Goal: Information Seeking & Learning: Learn about a topic

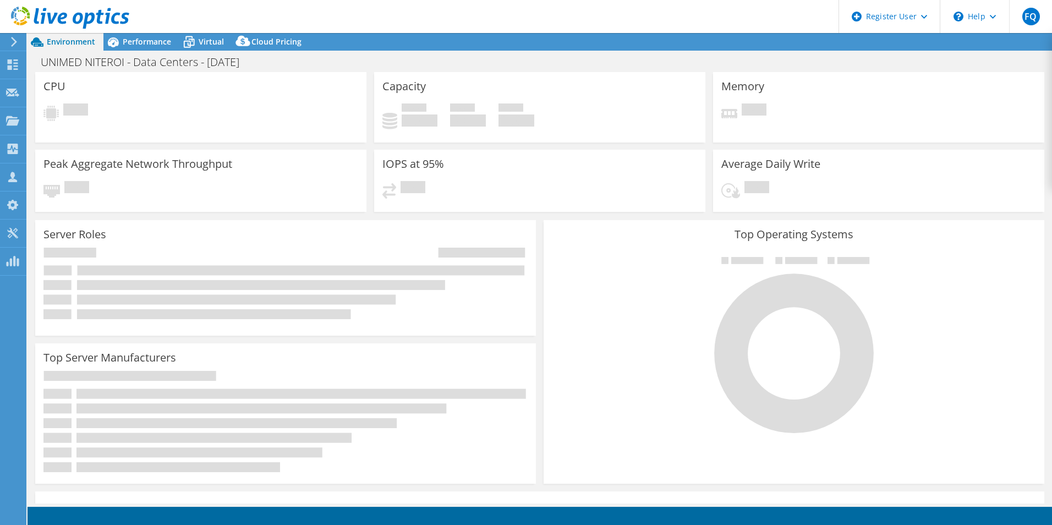
select select "SouthAmerica"
select select "USD"
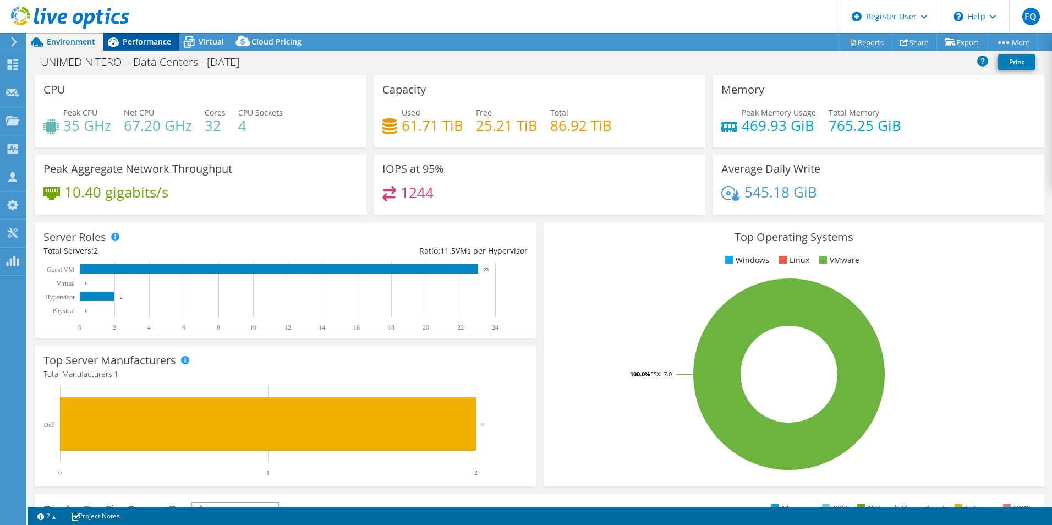
click at [152, 40] on span "Performance" at bounding box center [147, 41] width 48 height 10
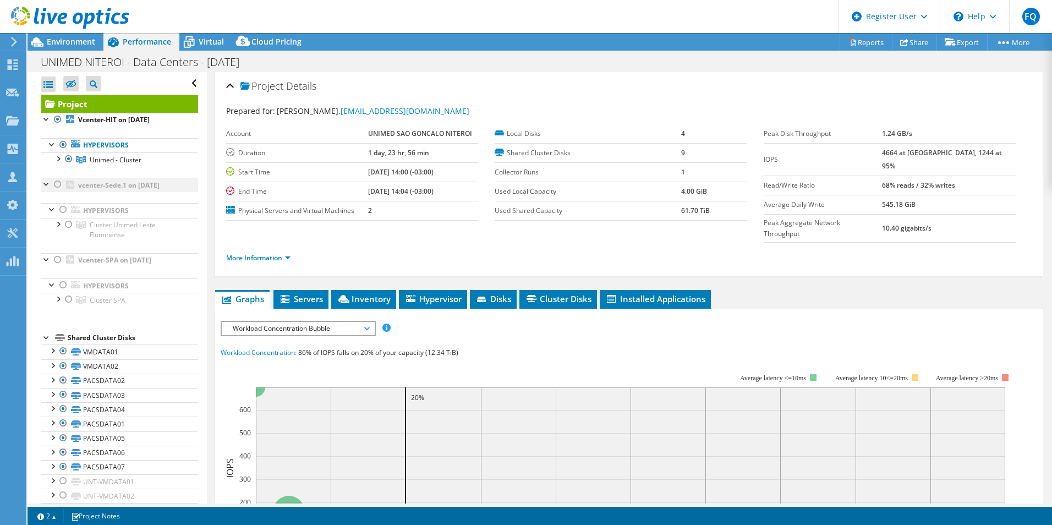
click at [43, 183] on div at bounding box center [46, 183] width 11 height 11
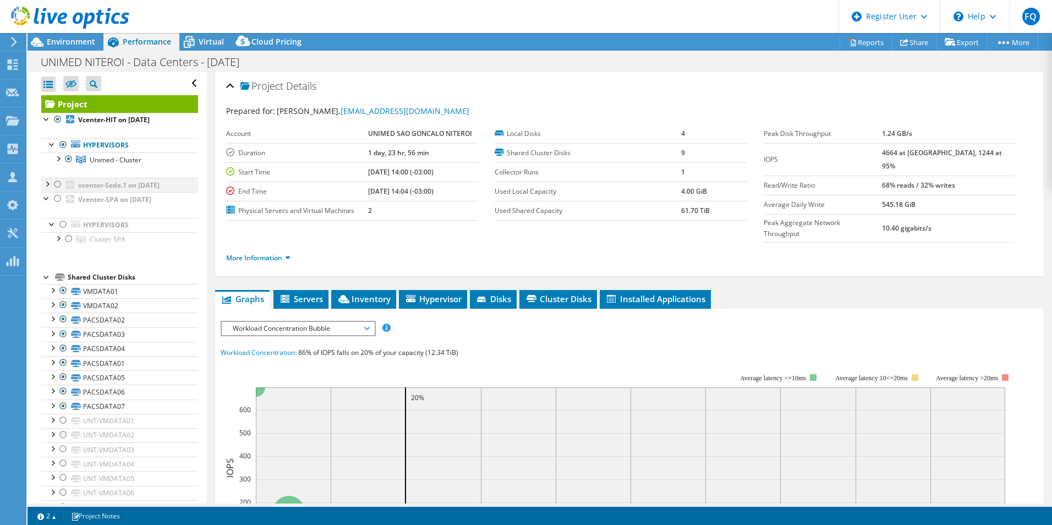
click at [47, 183] on div at bounding box center [46, 183] width 11 height 11
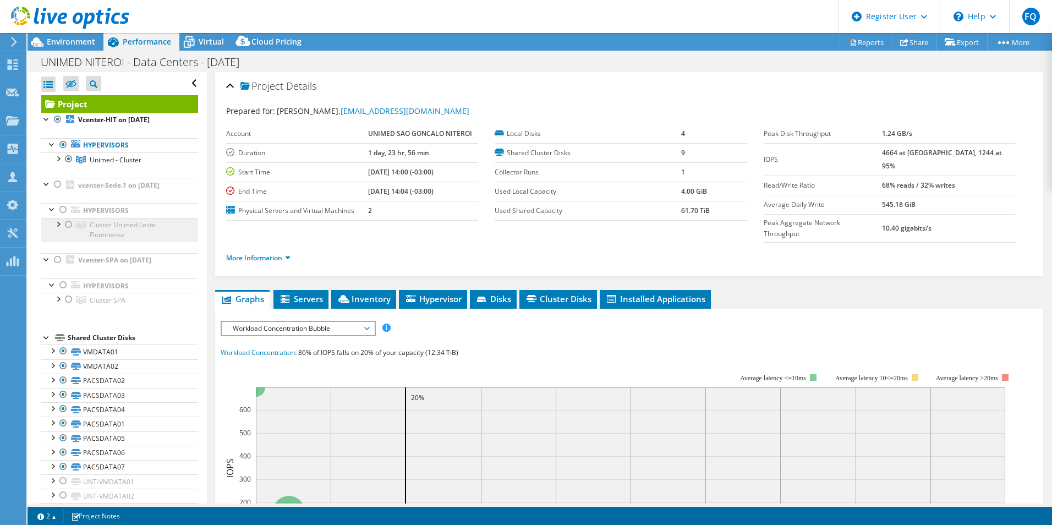
click at [102, 230] on span "Cluster Unimed Leste Fluminense" at bounding box center [123, 229] width 66 height 19
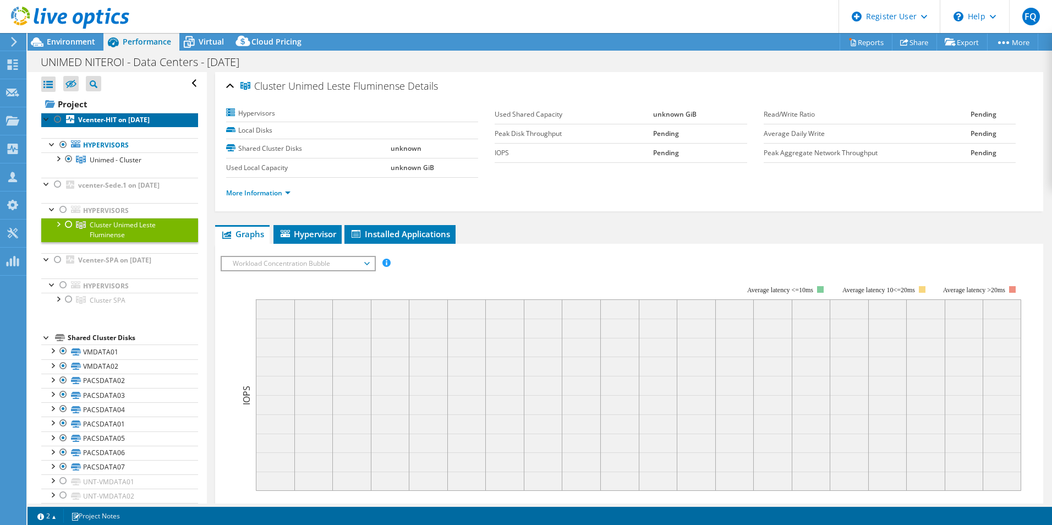
click at [124, 113] on link "Vcenter-HIT on [DATE]" at bounding box center [119, 120] width 157 height 14
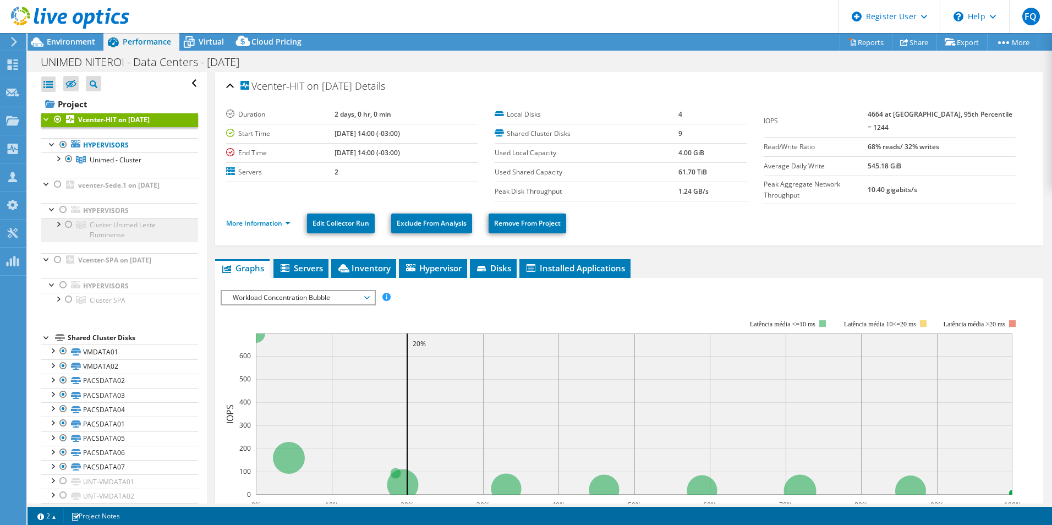
click at [103, 225] on span "Cluster Unimed Leste Fluminense" at bounding box center [123, 229] width 66 height 19
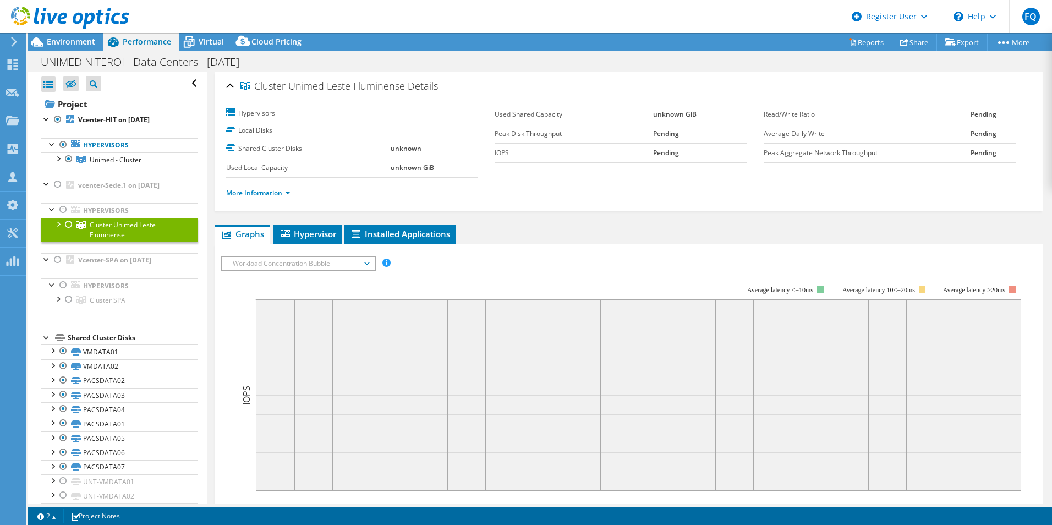
click at [67, 225] on div at bounding box center [68, 224] width 11 height 13
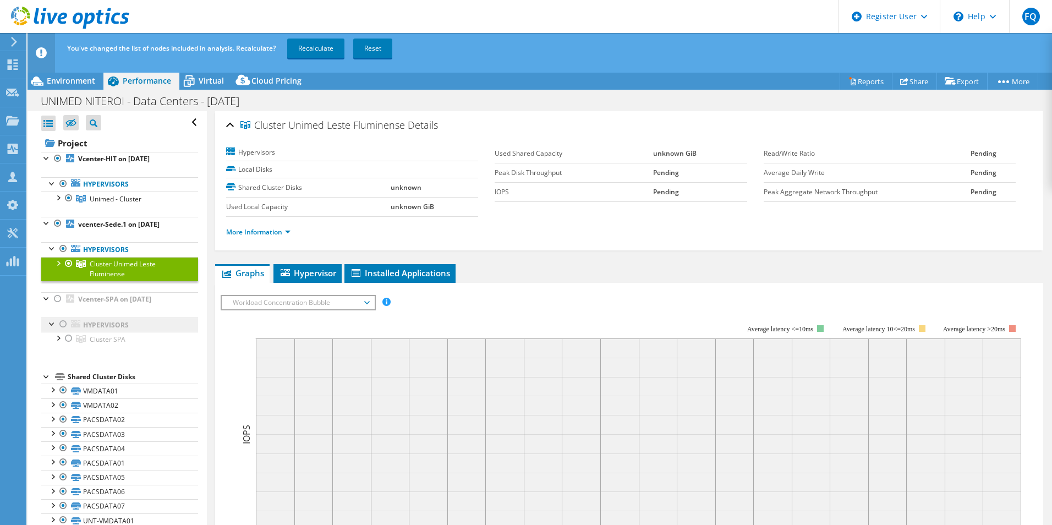
click at [96, 321] on link "Hypervisors" at bounding box center [119, 325] width 157 height 14
click at [95, 340] on span "Cluster SPA" at bounding box center [108, 339] width 36 height 9
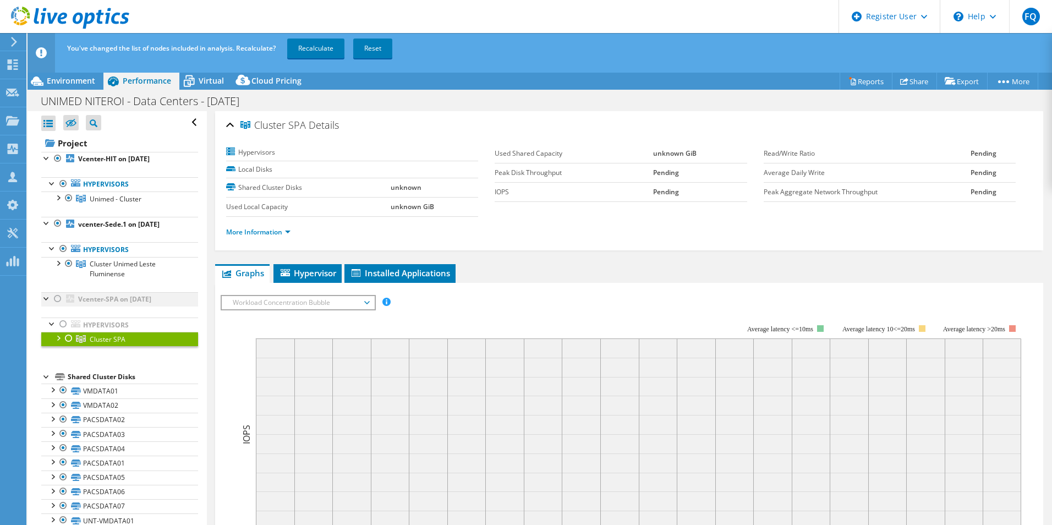
click at [48, 301] on div at bounding box center [46, 297] width 11 height 11
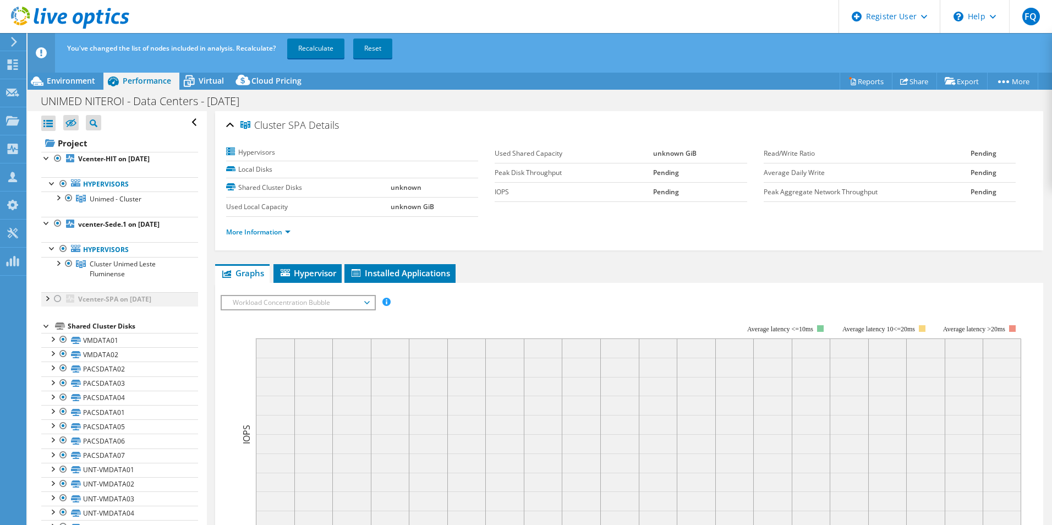
click at [47, 301] on div at bounding box center [46, 297] width 11 height 11
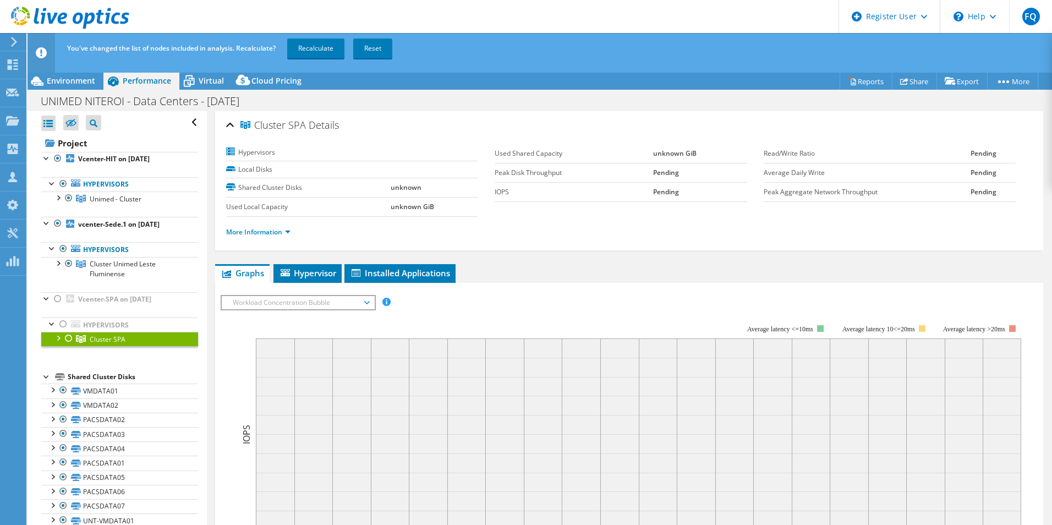
click at [58, 340] on div at bounding box center [57, 337] width 11 height 11
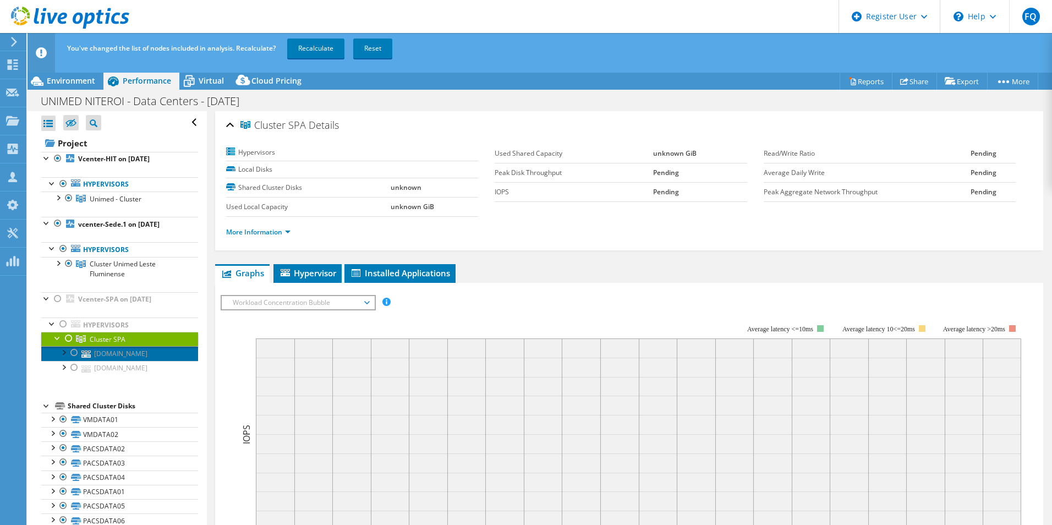
click at [101, 357] on link "[DOMAIN_NAME]" at bounding box center [119, 353] width 157 height 14
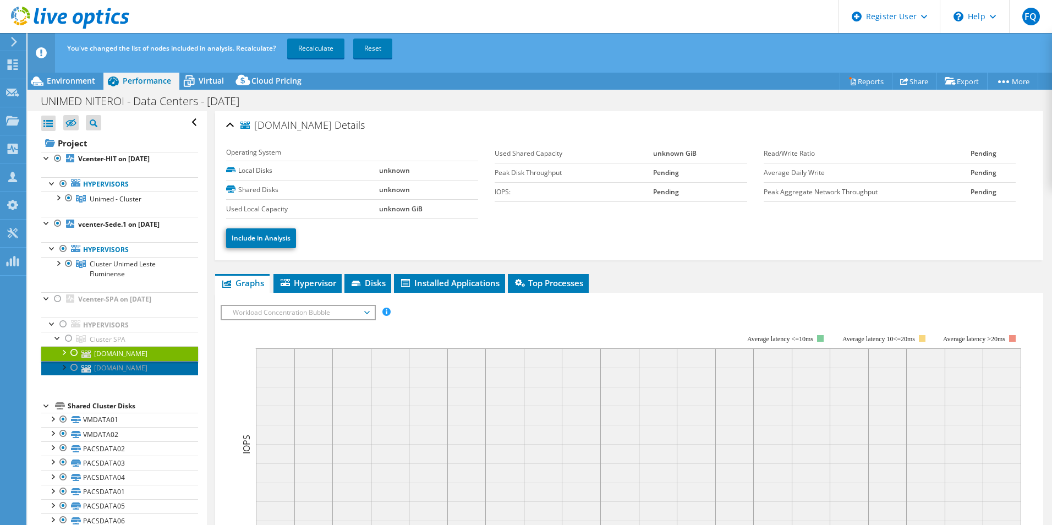
click at [109, 368] on link "[DOMAIN_NAME]" at bounding box center [119, 368] width 157 height 14
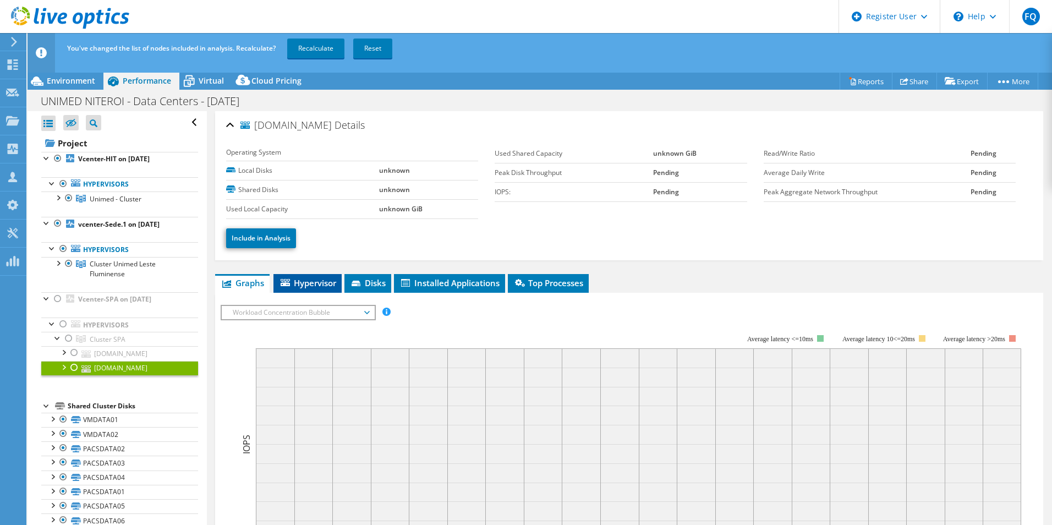
click at [310, 285] on span "Hypervisor" at bounding box center [307, 282] width 57 height 11
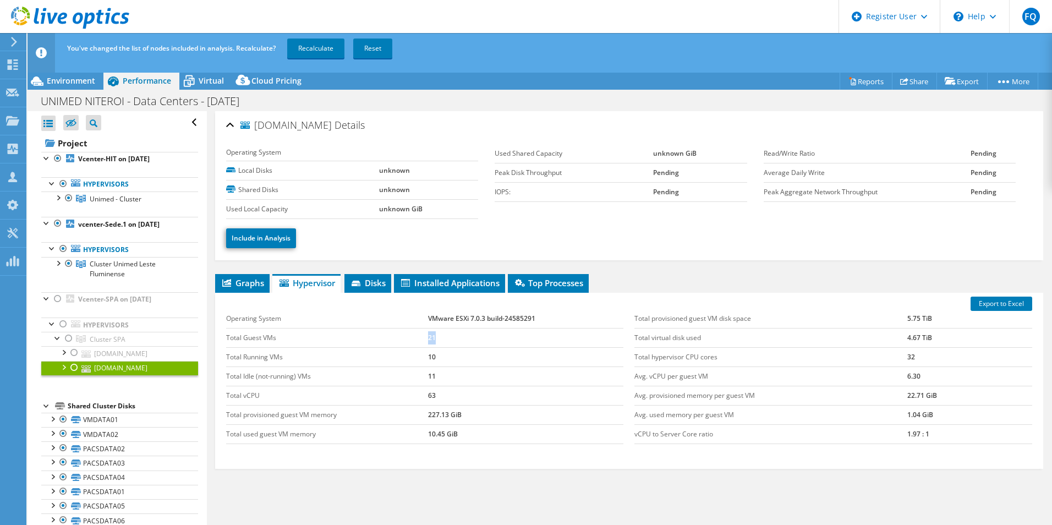
drag, startPoint x: 436, startPoint y: 341, endPoint x: 425, endPoint y: 340, distance: 10.5
click at [428, 340] on td "21" at bounding box center [526, 337] width 196 height 19
click at [128, 355] on link "[DOMAIN_NAME]" at bounding box center [119, 353] width 157 height 14
drag, startPoint x: 433, startPoint y: 341, endPoint x: 413, endPoint y: 340, distance: 20.4
click at [413, 340] on tr "Total Guest VMs 1" at bounding box center [425, 337] width 398 height 19
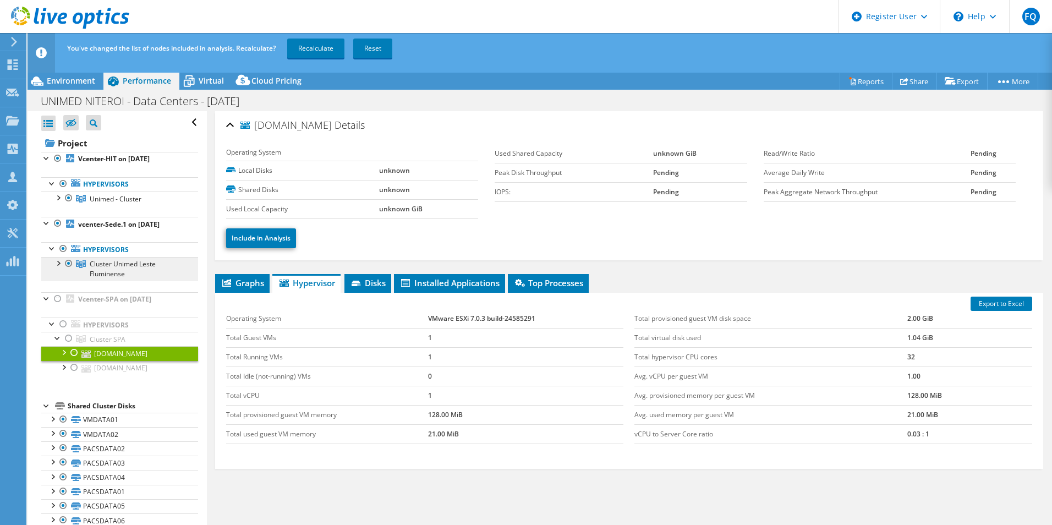
click at [94, 269] on span "Cluster Unimed Leste Fluminense" at bounding box center [123, 268] width 66 height 19
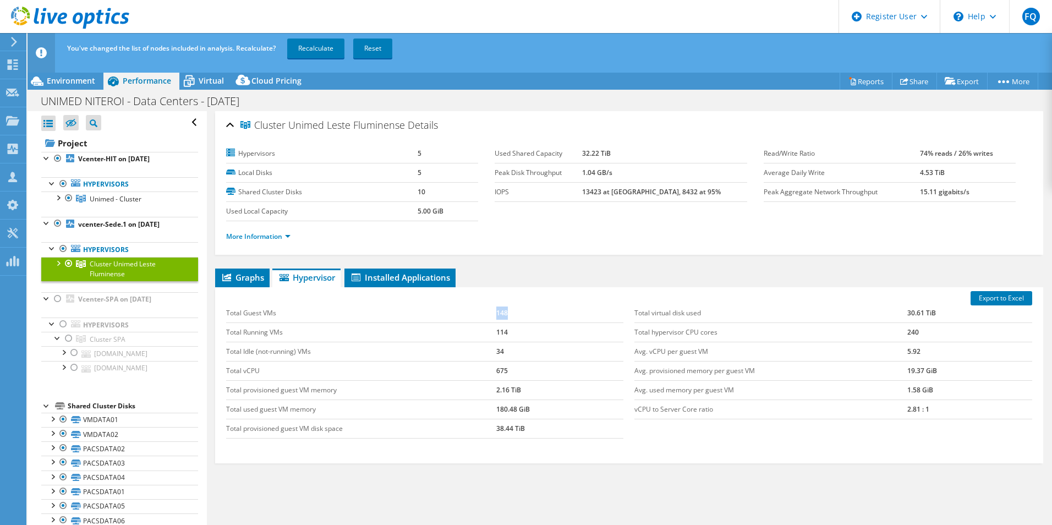
drag, startPoint x: 505, startPoint y: 315, endPoint x: 489, endPoint y: 314, distance: 16.5
click at [489, 314] on tr "Total Guest VMs 148" at bounding box center [425, 313] width 398 height 19
drag, startPoint x: 438, startPoint y: 368, endPoint x: 364, endPoint y: 341, distance: 78.7
click at [437, 368] on td "Total vCPU" at bounding box center [361, 370] width 270 height 19
click at [57, 262] on div at bounding box center [57, 262] width 11 height 11
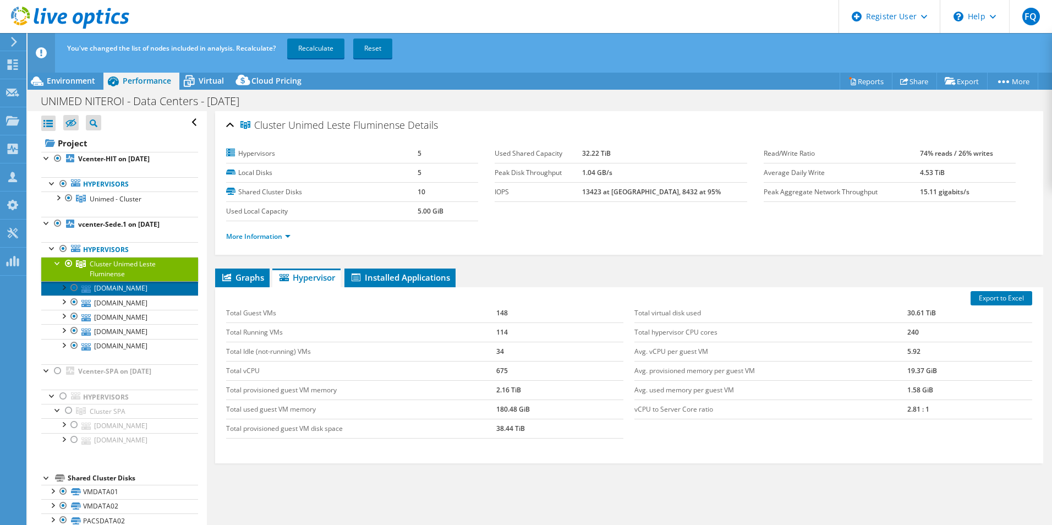
click at [92, 288] on link "[DOMAIN_NAME]" at bounding box center [119, 288] width 157 height 14
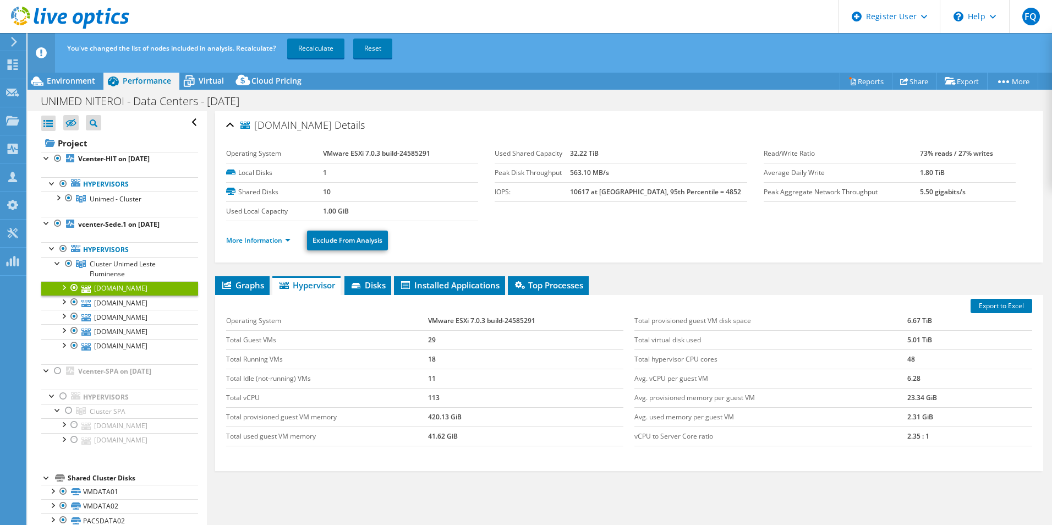
click at [65, 286] on div at bounding box center [63, 286] width 11 height 11
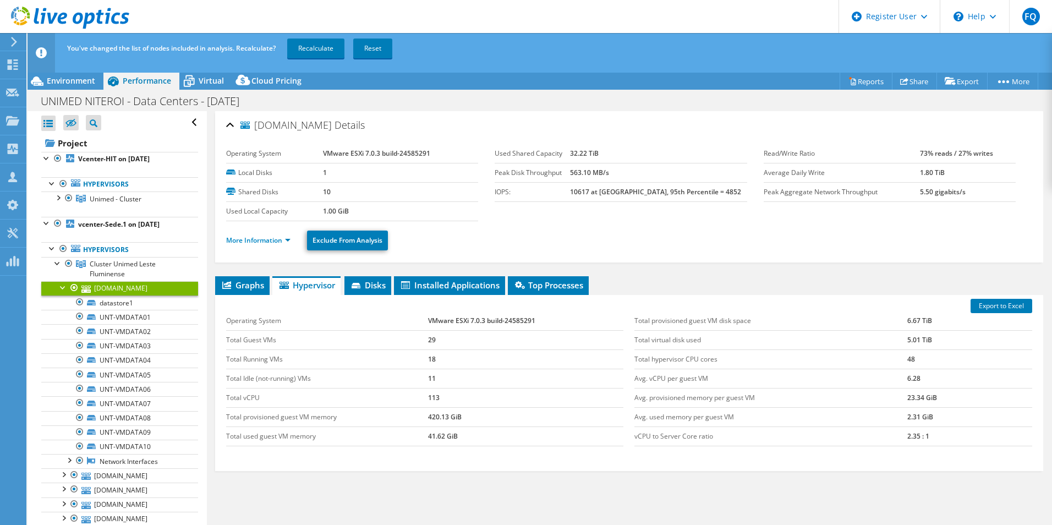
scroll to position [28, 0]
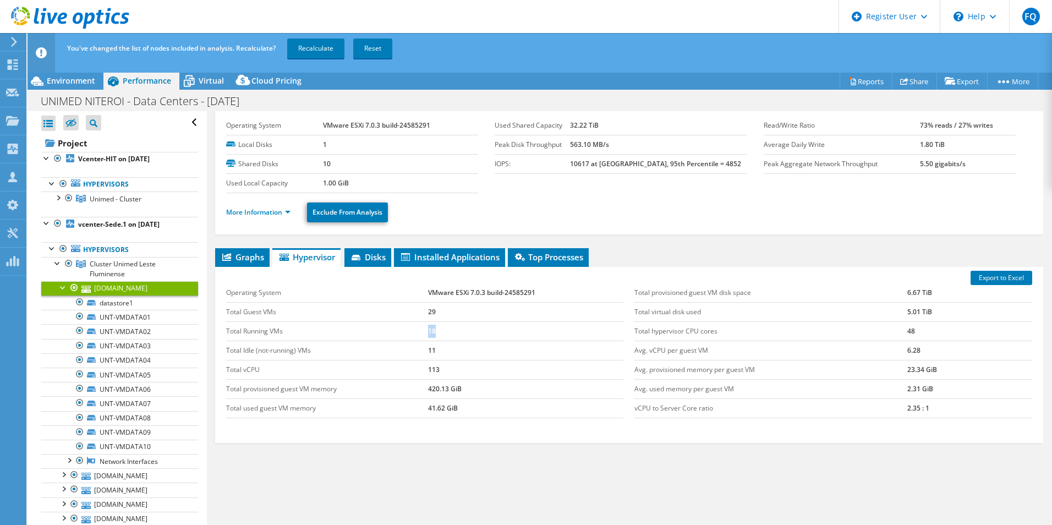
drag, startPoint x: 436, startPoint y: 332, endPoint x: 424, endPoint y: 332, distance: 12.1
click at [424, 332] on tr "Total Running VMs 18" at bounding box center [425, 330] width 398 height 19
click at [130, 261] on span "Cluster Unimed Leste Fluminense" at bounding box center [123, 268] width 66 height 19
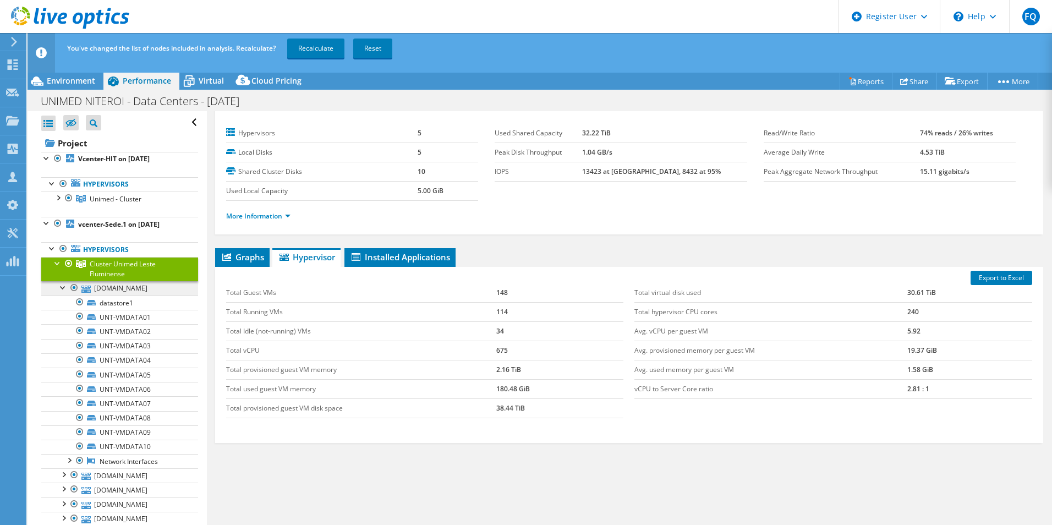
scroll to position [20, 0]
drag, startPoint x: 509, startPoint y: 313, endPoint x: 488, endPoint y: 312, distance: 20.9
click at [488, 312] on tr "Total Running VMs 114" at bounding box center [425, 311] width 398 height 19
click at [101, 263] on span "Cluster Unimed Leste Fluminense" at bounding box center [123, 268] width 66 height 19
click at [63, 288] on div at bounding box center [63, 286] width 11 height 11
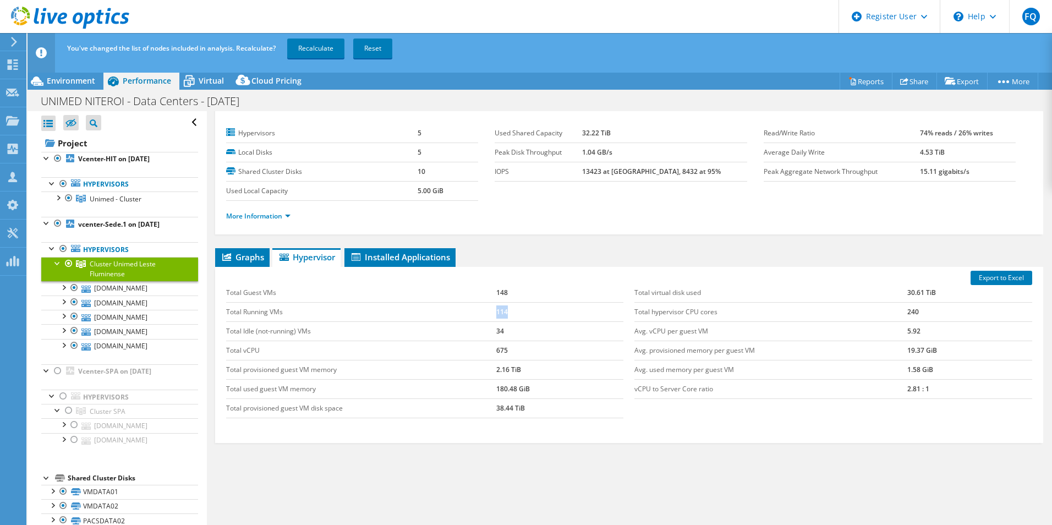
drag, startPoint x: 509, startPoint y: 311, endPoint x: 490, endPoint y: 311, distance: 19.3
click at [492, 311] on tr "Total Running VMs 114" at bounding box center [425, 311] width 398 height 19
click at [92, 194] on span "Unimed - Cluster" at bounding box center [116, 198] width 52 height 9
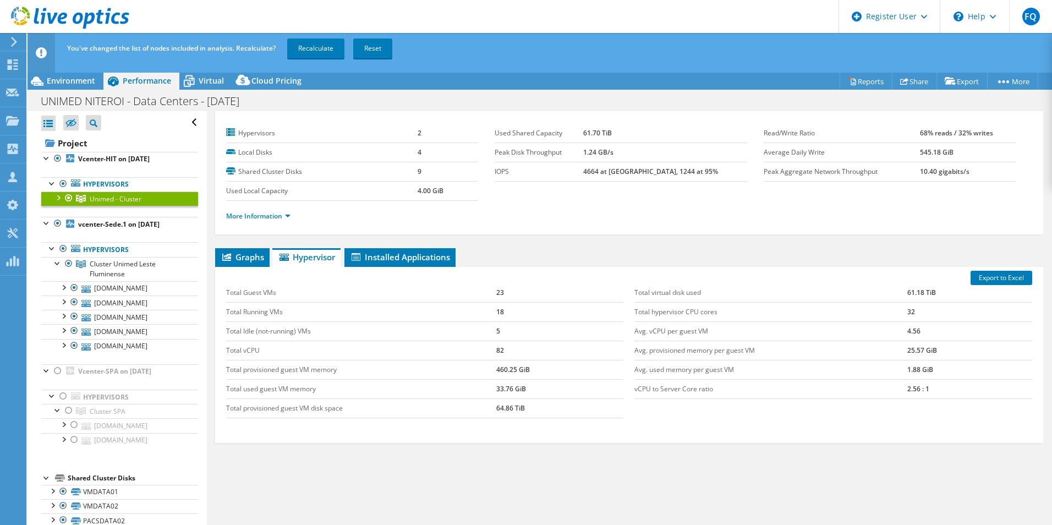
click at [61, 195] on div at bounding box center [57, 197] width 11 height 11
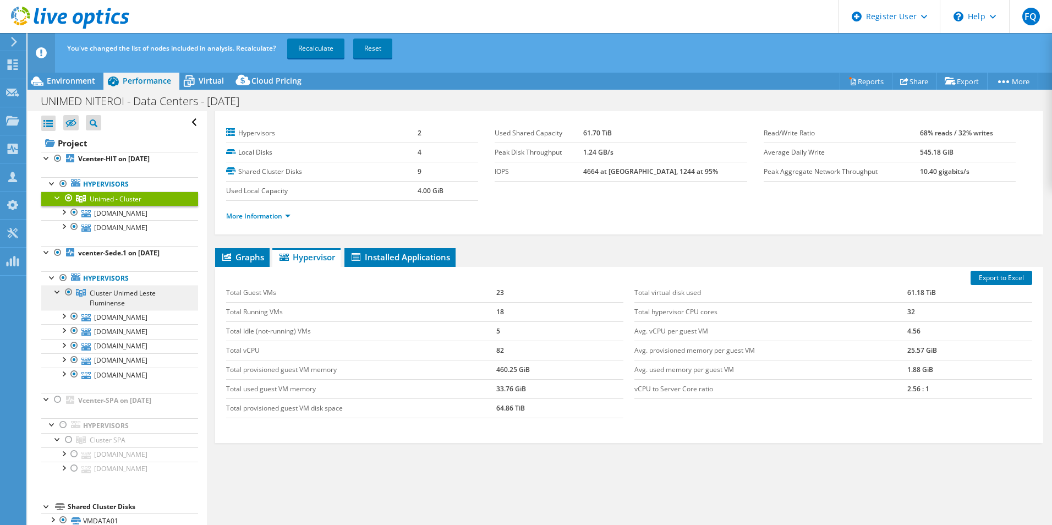
click at [111, 293] on span "Cluster Unimed Leste Fluminense" at bounding box center [123, 297] width 66 height 19
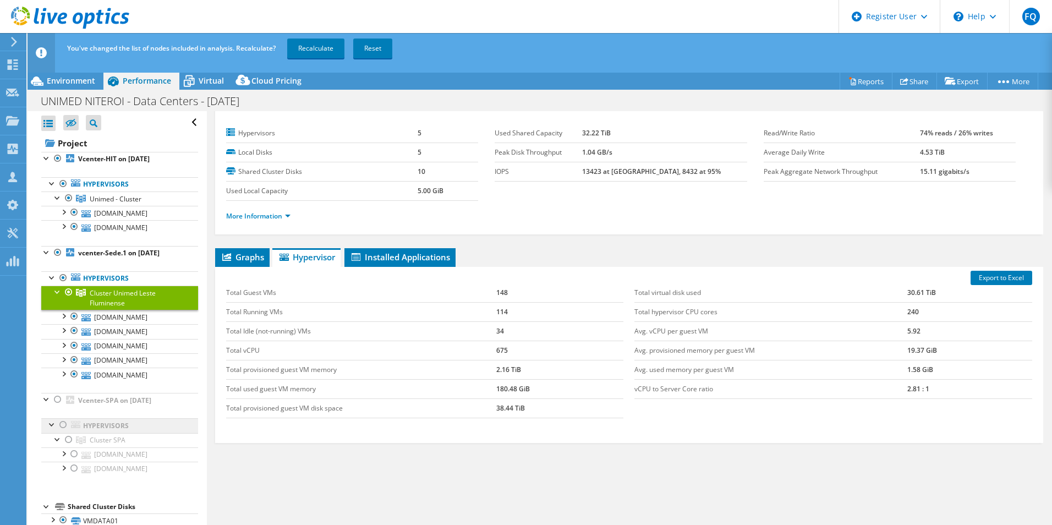
click at [91, 429] on link "Hypervisors" at bounding box center [119, 425] width 157 height 14
click at [103, 439] on span "Cluster SPA" at bounding box center [108, 439] width 36 height 9
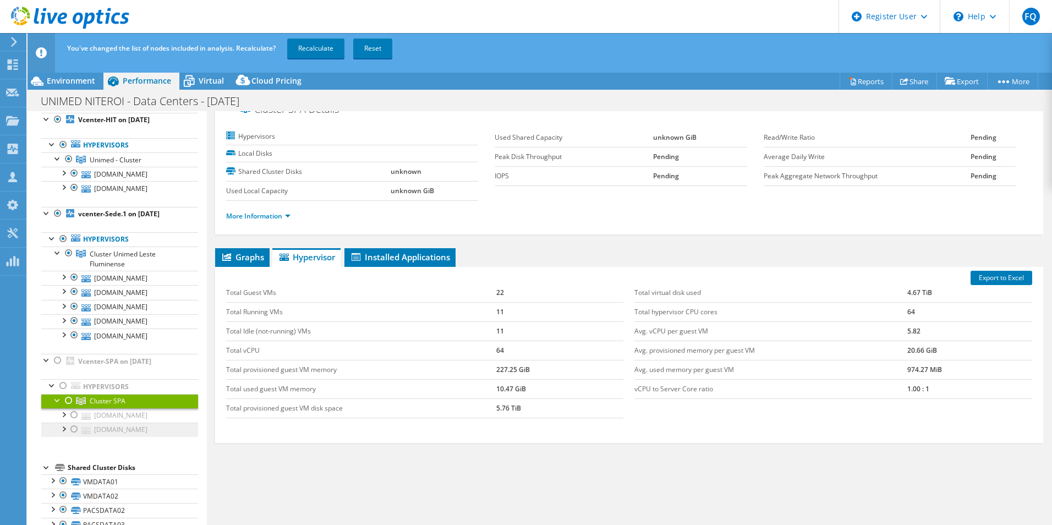
scroll to position [55, 0]
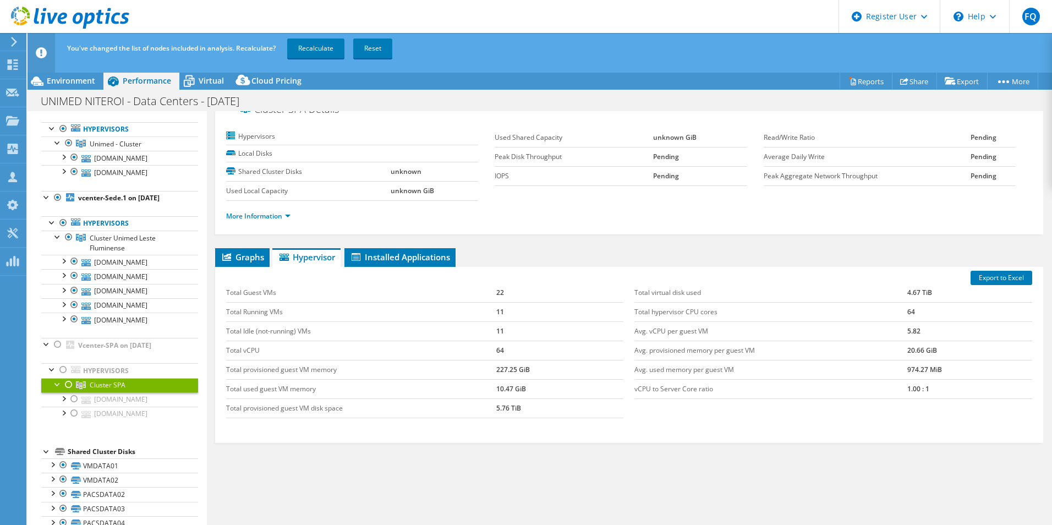
click at [580, 479] on div "Graphs Servers Inventory Hypervisor Disks Cluster Disks Installed Applications …" at bounding box center [629, 385] width 828 height 275
drag, startPoint x: 927, startPoint y: 290, endPoint x: 862, endPoint y: 287, distance: 65.0
click at [867, 287] on tr "Total virtual disk used 4.67 TiB" at bounding box center [834, 292] width 398 height 19
click at [98, 239] on span "Cluster Unimed Leste Fluminense" at bounding box center [123, 242] width 66 height 19
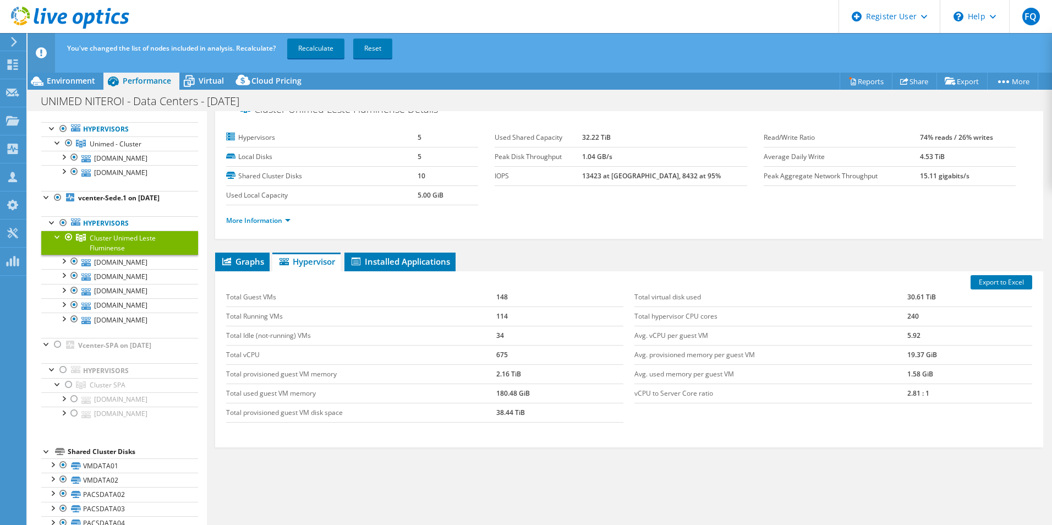
scroll to position [20, 0]
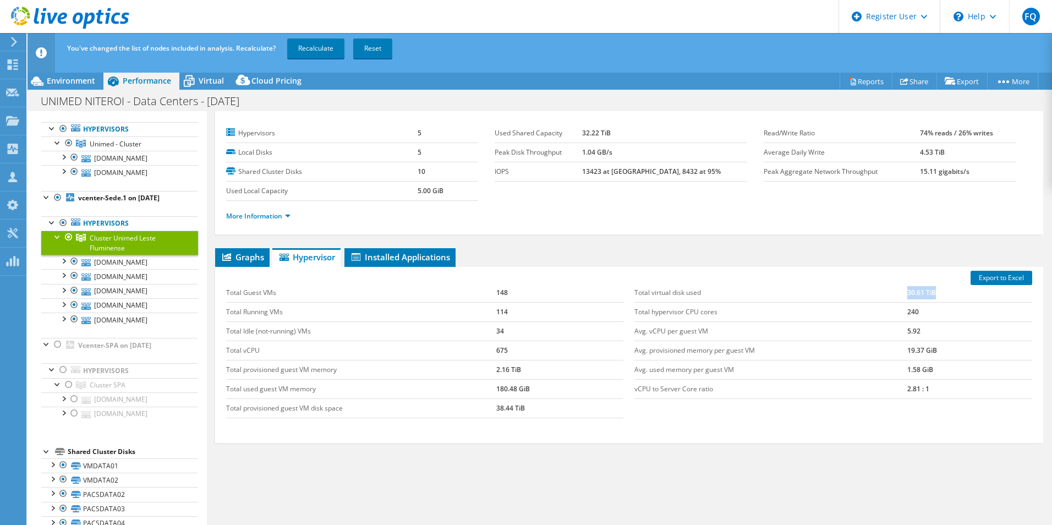
drag, startPoint x: 933, startPoint y: 291, endPoint x: 877, endPoint y: 288, distance: 56.2
click at [879, 288] on tr "Total virtual disk used 30.61 TiB" at bounding box center [834, 292] width 398 height 19
click at [109, 129] on link "Hypervisors" at bounding box center [119, 129] width 157 height 14
click at [111, 143] on span "Unimed - Cluster" at bounding box center [116, 143] width 52 height 9
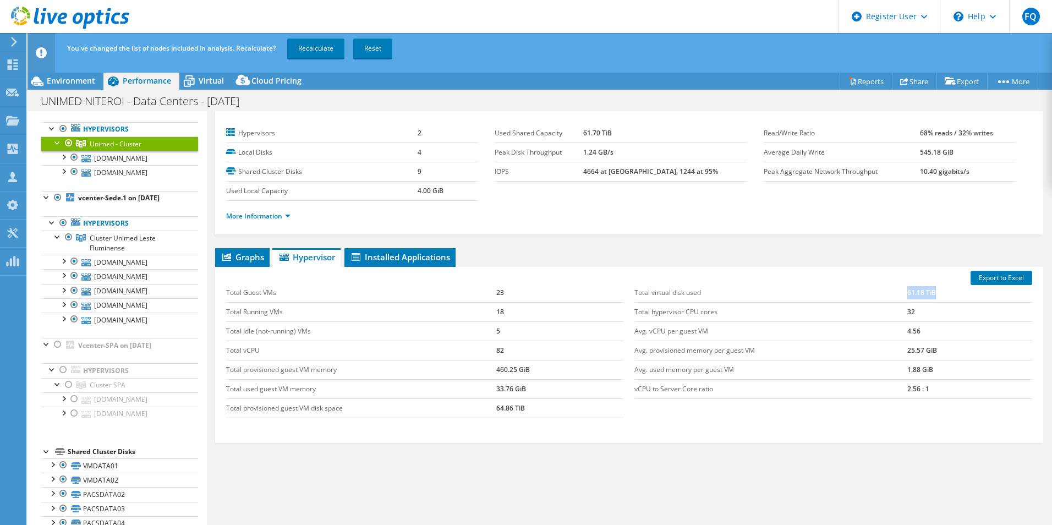
drag, startPoint x: 928, startPoint y: 296, endPoint x: 884, endPoint y: 293, distance: 44.2
click at [884, 293] on tr "Total virtual disk used 61.18 TiB" at bounding box center [834, 292] width 398 height 19
click at [127, 238] on span "Cluster Unimed Leste Fluminense" at bounding box center [123, 242] width 66 height 19
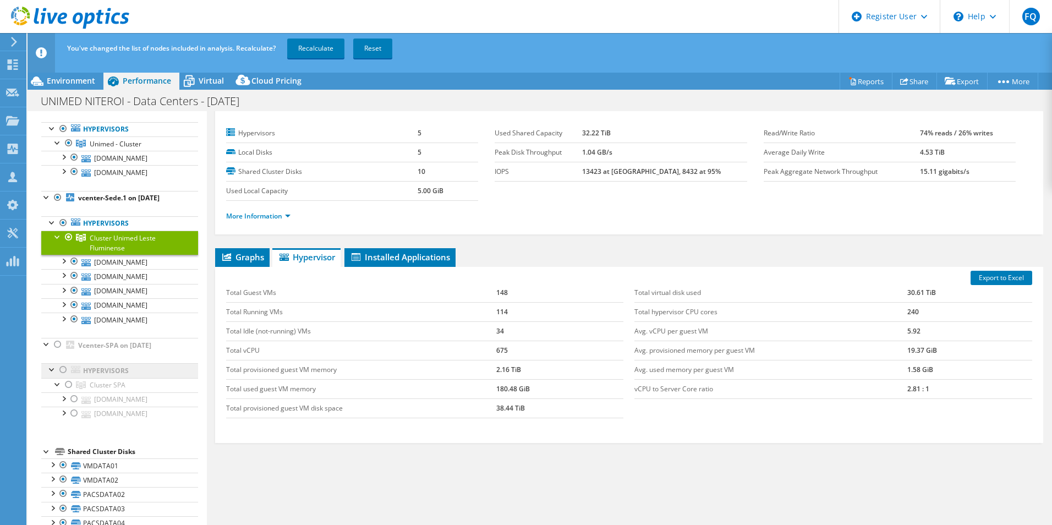
click at [110, 373] on link "Hypervisors" at bounding box center [119, 370] width 157 height 14
click at [115, 388] on span "Cluster SPA" at bounding box center [108, 384] width 36 height 9
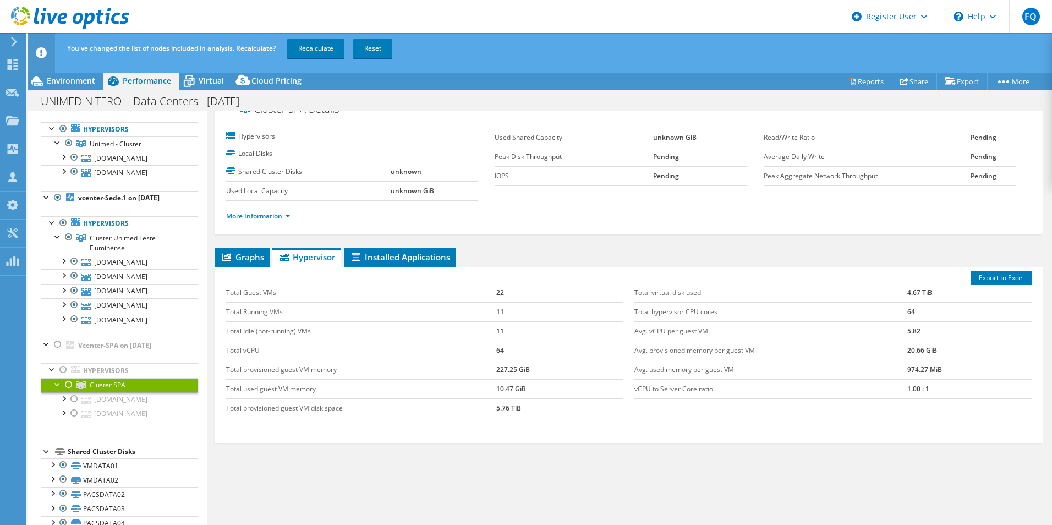
scroll to position [16, 0]
click at [96, 368] on link "Hypervisors" at bounding box center [119, 370] width 157 height 14
click at [101, 374] on link "Hypervisors" at bounding box center [119, 370] width 157 height 14
click at [103, 388] on span "Cluster SPA" at bounding box center [108, 384] width 36 height 9
click at [119, 243] on span "Cluster Unimed Leste Fluminense" at bounding box center [123, 242] width 66 height 19
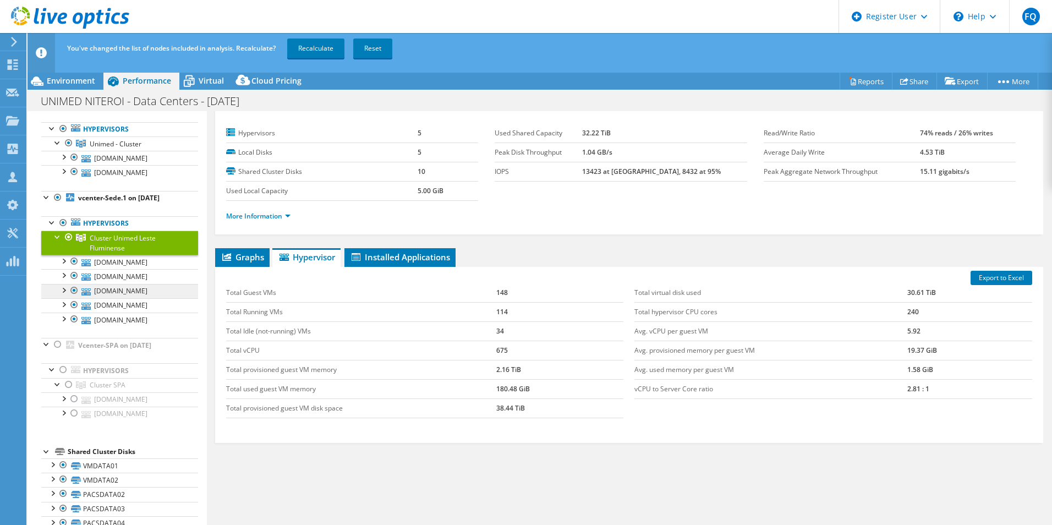
scroll to position [0, 0]
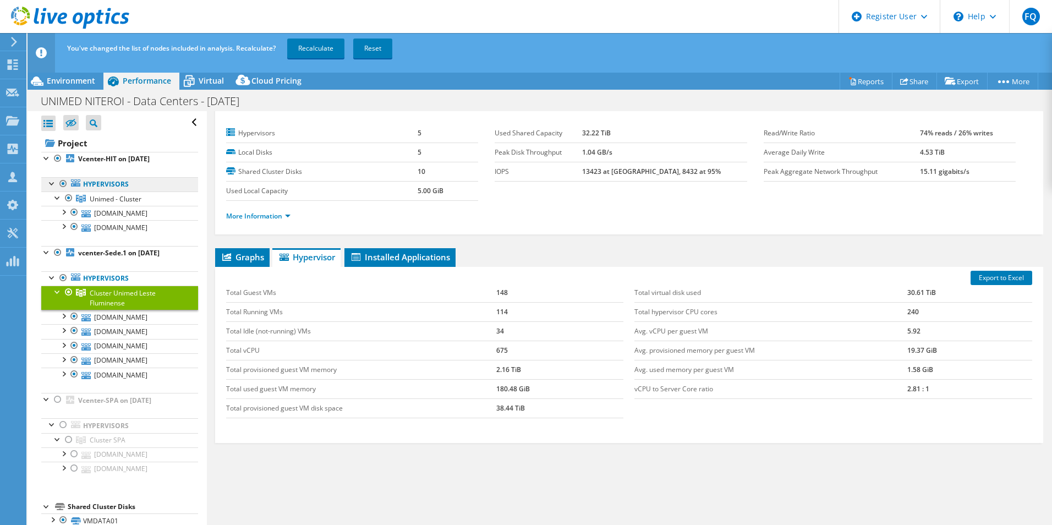
click at [110, 183] on link "Hypervisors" at bounding box center [119, 184] width 157 height 14
click at [119, 201] on span "Unimed - Cluster" at bounding box center [116, 198] width 52 height 9
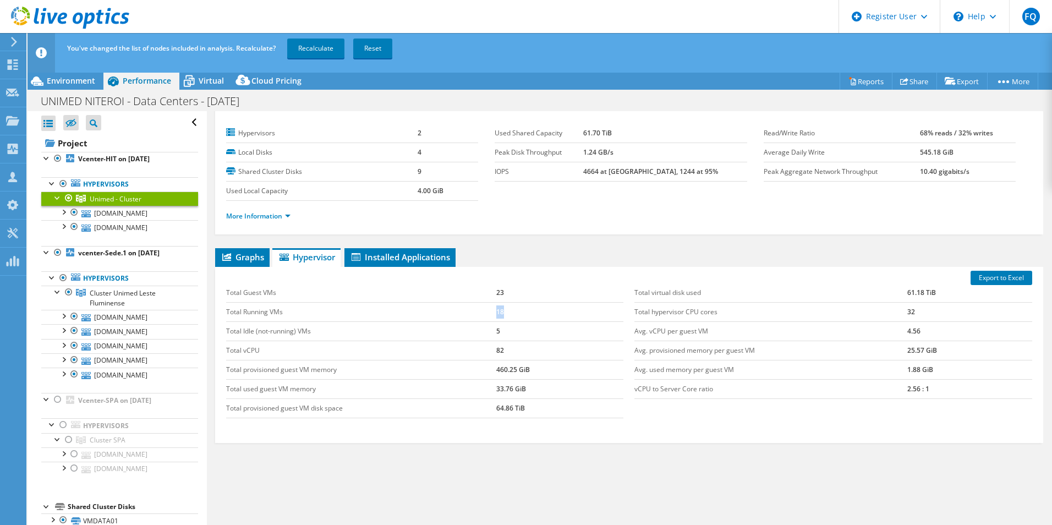
drag, startPoint x: 501, startPoint y: 312, endPoint x: 481, endPoint y: 311, distance: 20.4
click at [481, 311] on tr "Total Running VMs 18" at bounding box center [425, 311] width 398 height 19
click at [122, 301] on span "Cluster Unimed Leste Fluminense" at bounding box center [123, 297] width 66 height 19
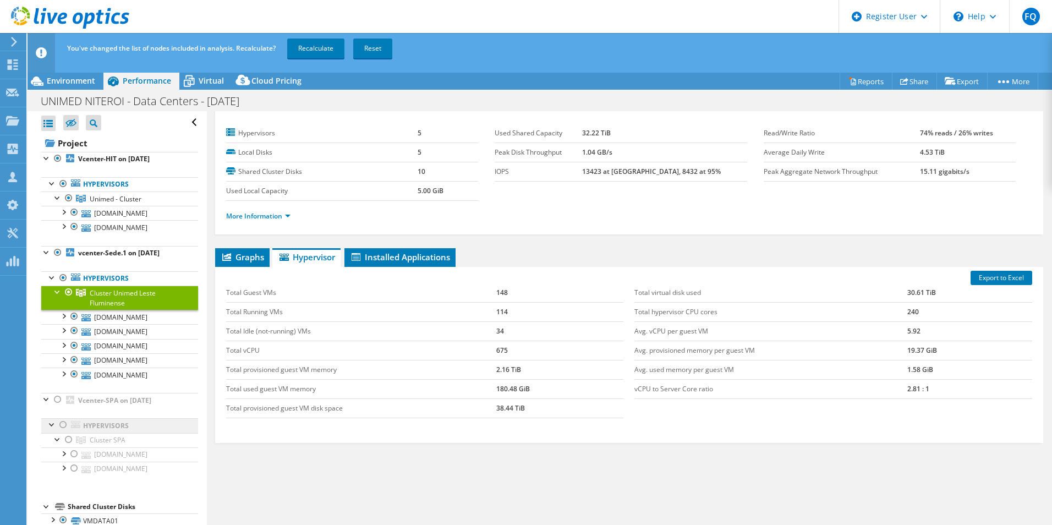
click at [114, 428] on link "Hypervisors" at bounding box center [119, 425] width 157 height 14
click at [114, 437] on span "Cluster SPA" at bounding box center [108, 439] width 36 height 9
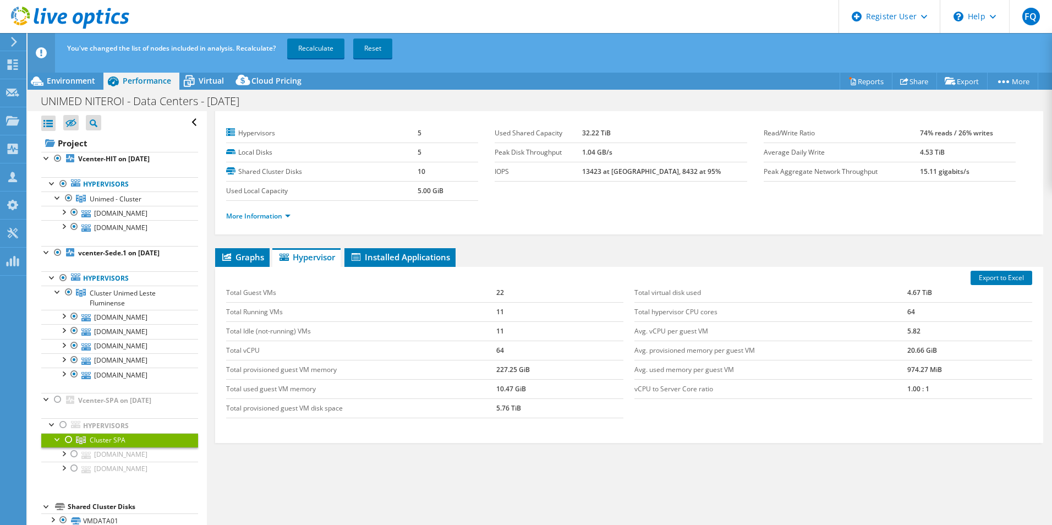
scroll to position [16, 0]
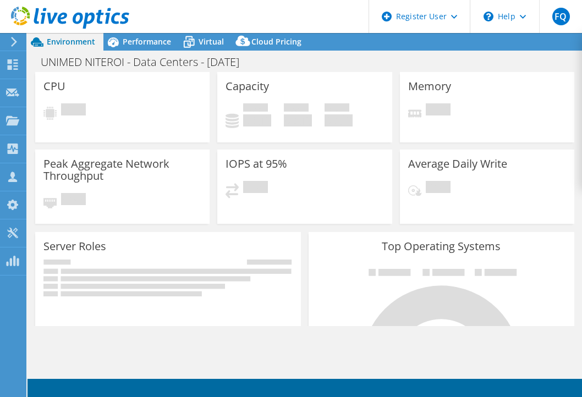
select select "SouthAmerica"
select select "USD"
